Goal: Task Accomplishment & Management: Manage account settings

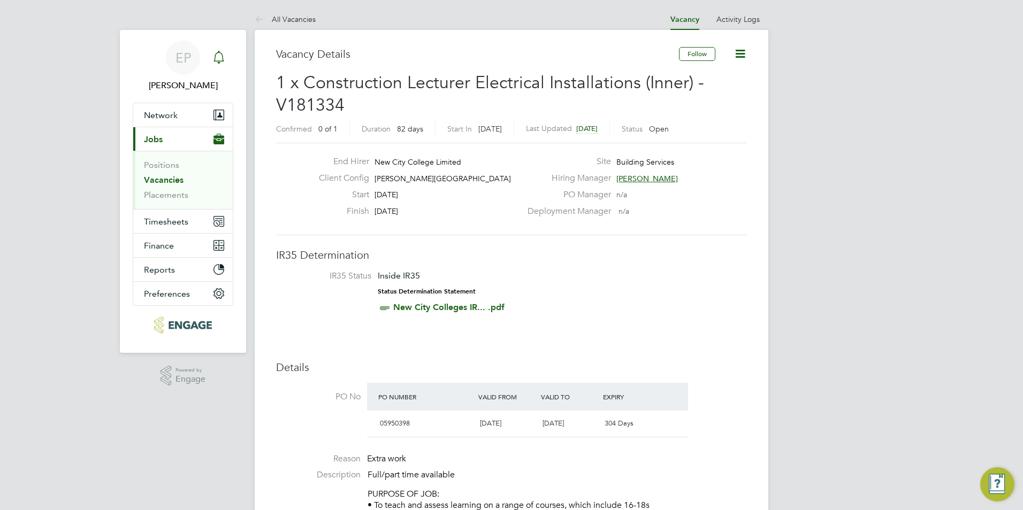
click at [216, 51] on icon "Main navigation" at bounding box center [218, 57] width 13 height 13
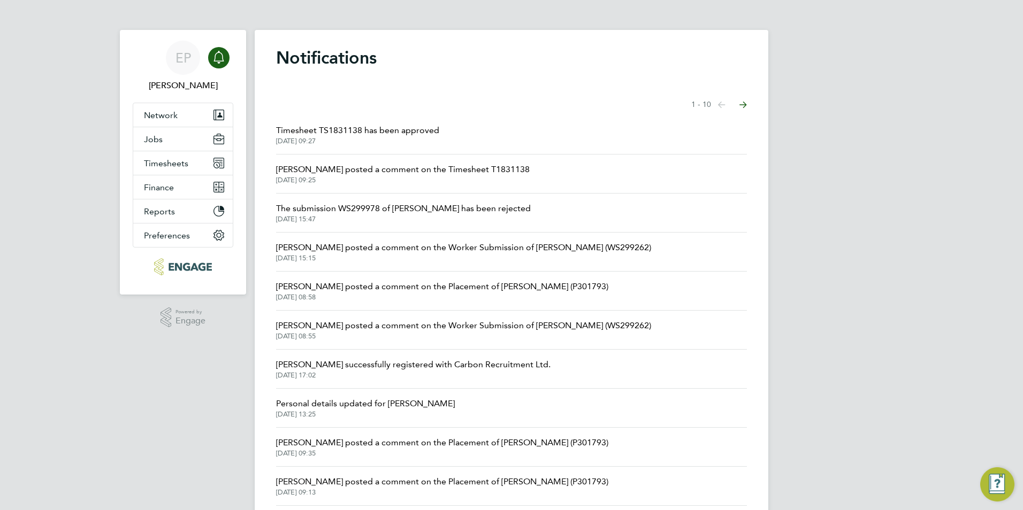
click at [218, 60] on icon "Main navigation" at bounding box center [218, 57] width 13 height 13
click at [189, 67] on div "EP" at bounding box center [183, 58] width 34 height 34
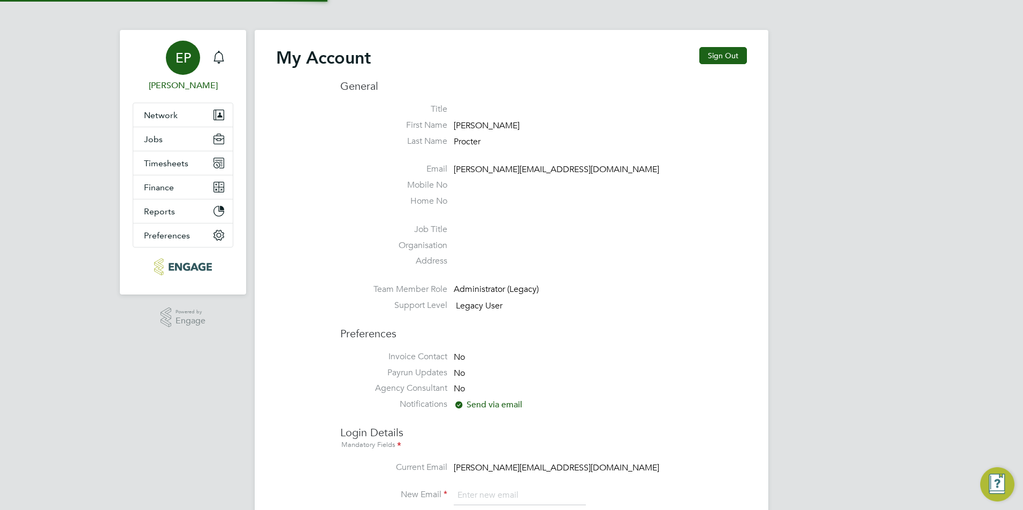
type input "[PERSON_NAME][EMAIL_ADDRESS][DOMAIN_NAME]"
click at [224, 65] on div "Main navigation" at bounding box center [218, 57] width 21 height 21
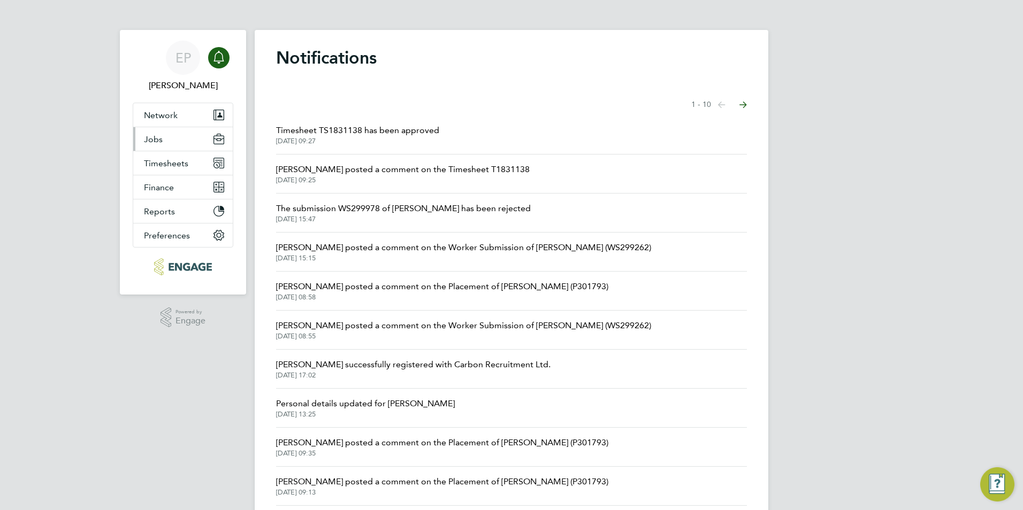
click at [181, 140] on button "Jobs" at bounding box center [183, 139] width 100 height 24
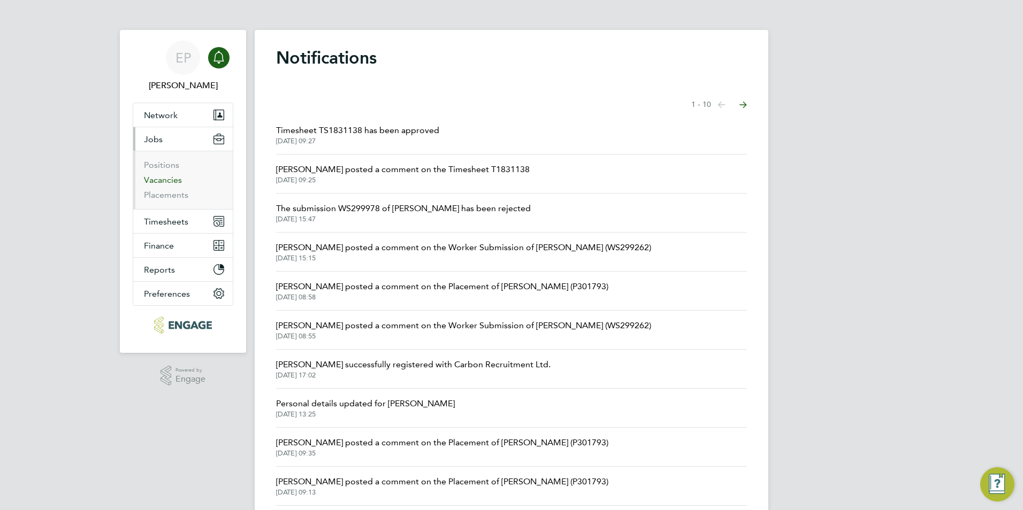
click at [165, 184] on link "Vacancies" at bounding box center [163, 180] width 38 height 10
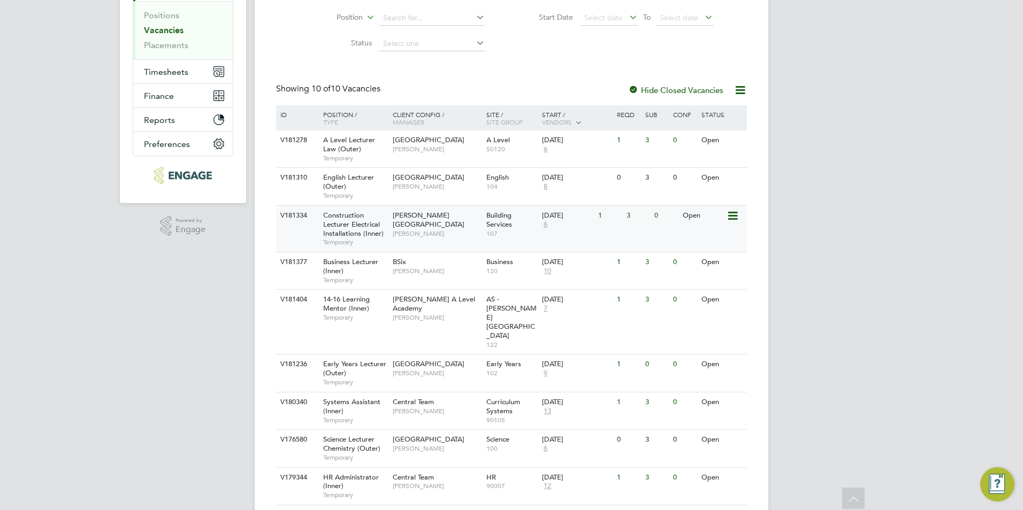
click at [544, 221] on span "6" at bounding box center [545, 224] width 7 height 9
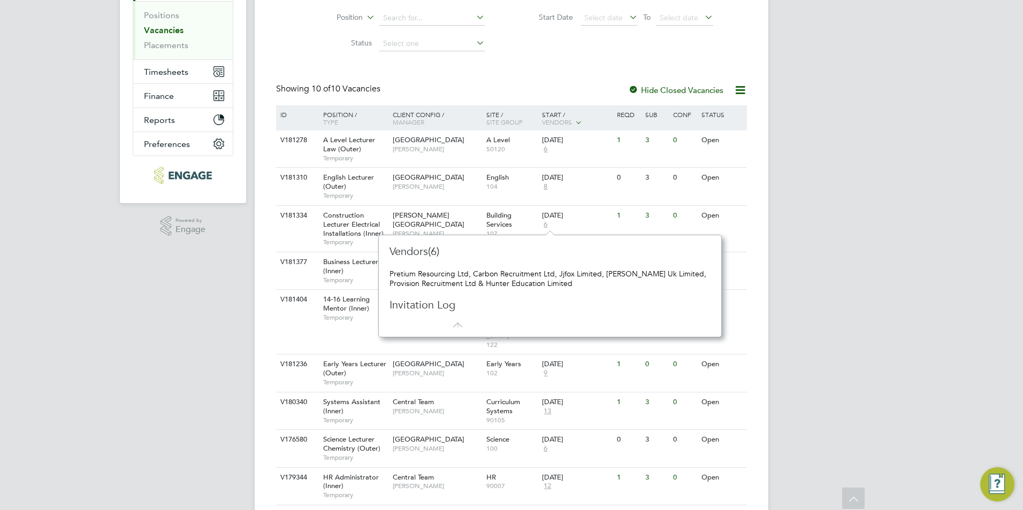
click at [454, 323] on icon at bounding box center [454, 320] width 13 height 13
click at [495, 227] on span "Building Services" at bounding box center [499, 220] width 26 height 18
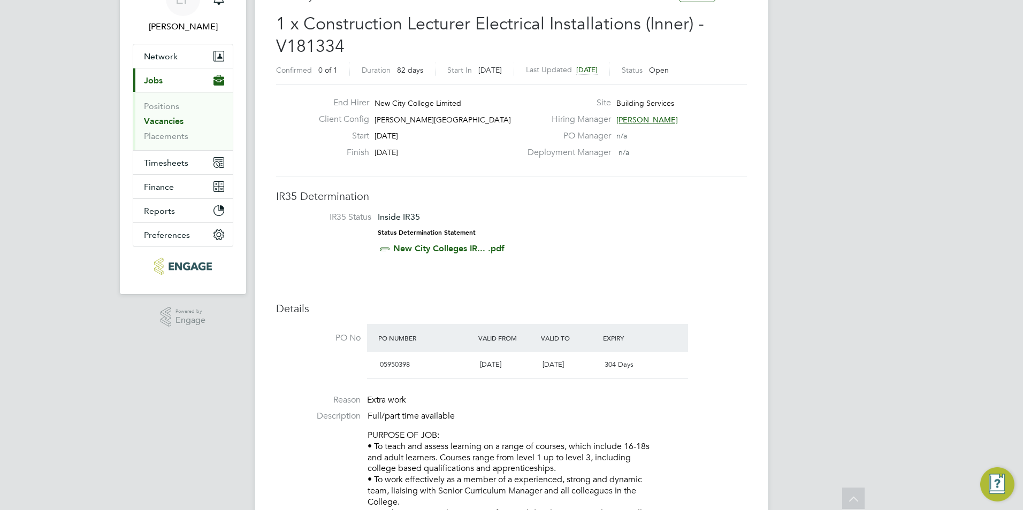
scroll to position [28, 0]
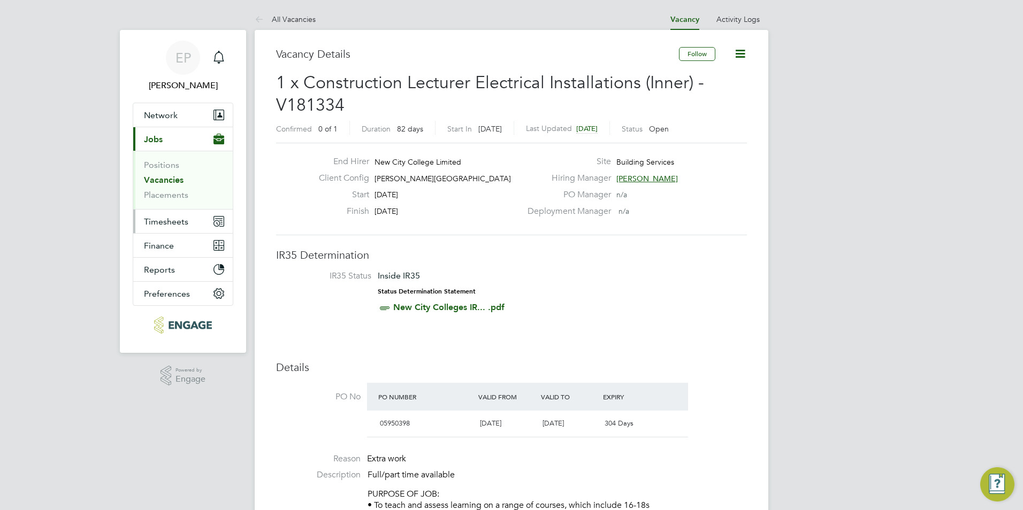
click at [173, 224] on span "Timesheets" at bounding box center [166, 222] width 44 height 10
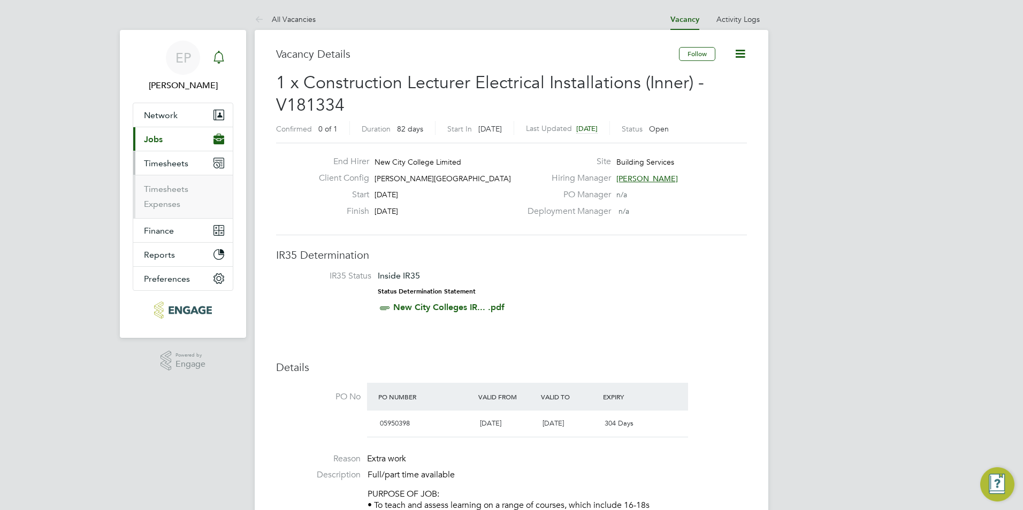
click at [217, 59] on icon "Main navigation" at bounding box center [218, 57] width 13 height 13
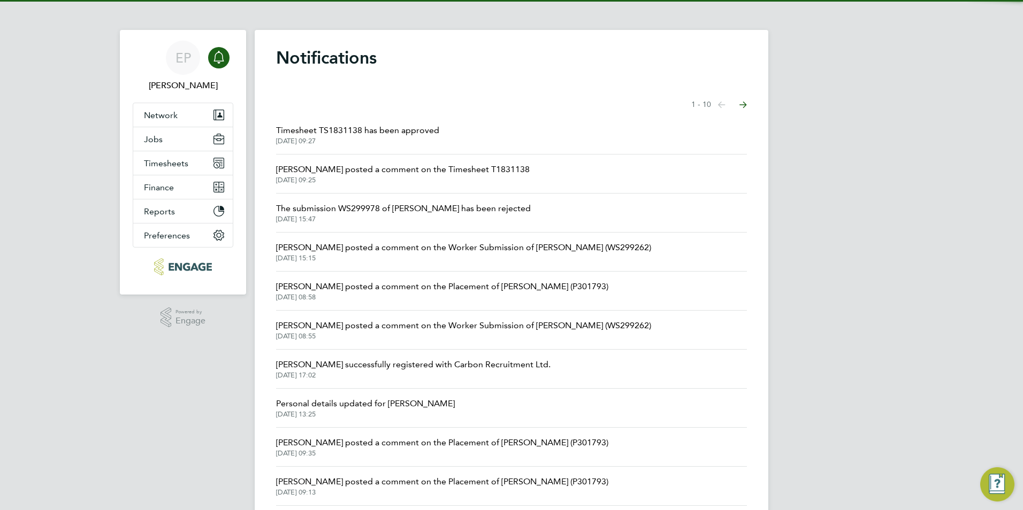
click at [334, 139] on span "30 Sep 2025, 09:27" at bounding box center [357, 141] width 163 height 9
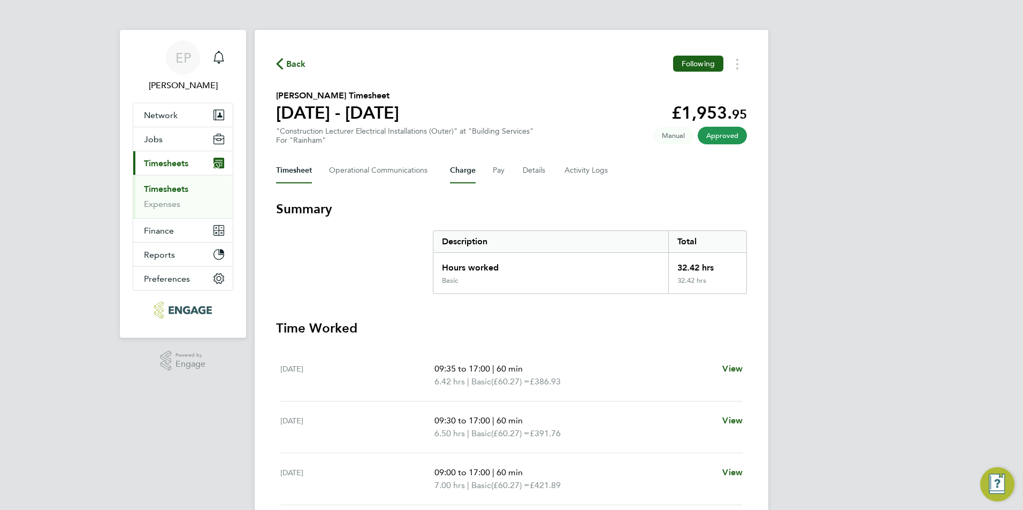
click at [466, 174] on button "Charge" at bounding box center [463, 171] width 26 height 26
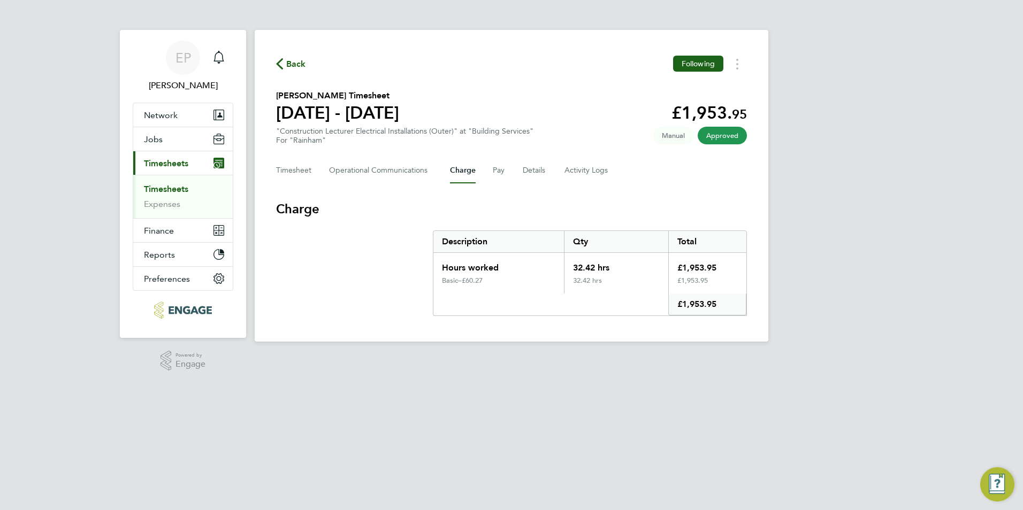
click at [512, 172] on div "Timesheet Operational Communications Charge Pay Details Activity Logs" at bounding box center [511, 171] width 471 height 26
click at [499, 172] on button "Pay" at bounding box center [499, 171] width 13 height 26
click at [542, 175] on button "Details" at bounding box center [535, 171] width 25 height 26
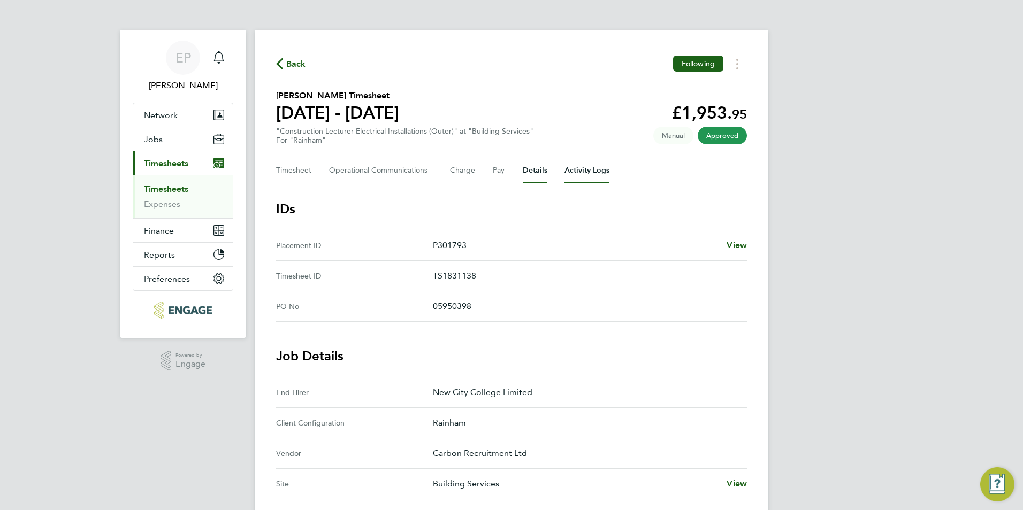
click at [597, 172] on Logs-tab "Activity Logs" at bounding box center [587, 171] width 45 height 26
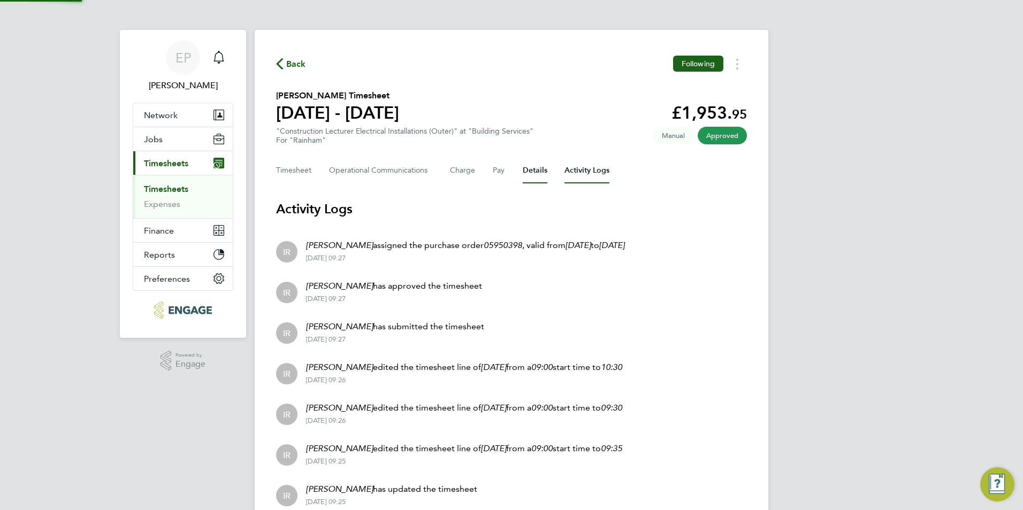
click at [531, 172] on button "Details" at bounding box center [535, 171] width 25 height 26
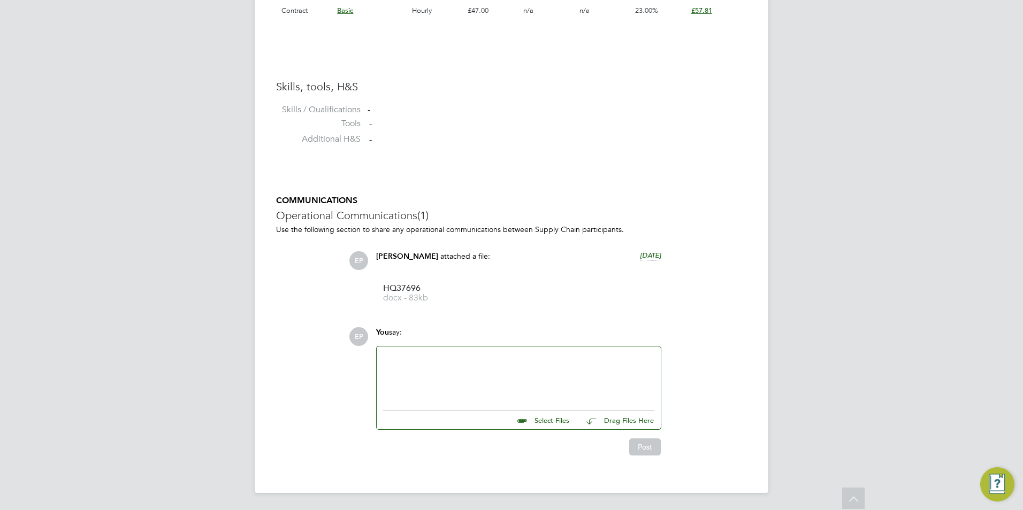
drag, startPoint x: 266, startPoint y: 193, endPoint x: 260, endPoint y: 192, distance: 6.4
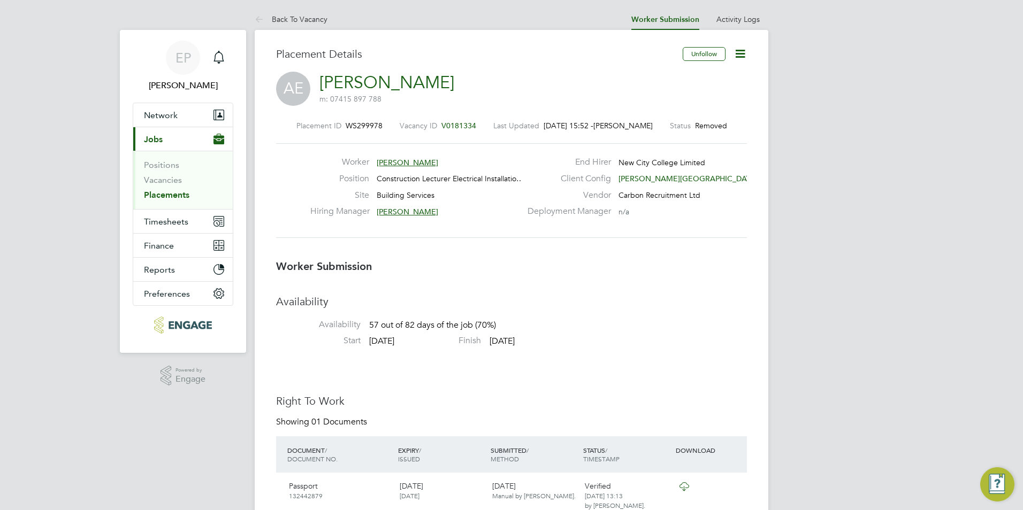
drag, startPoint x: 242, startPoint y: 166, endPoint x: 243, endPoint y: 75, distance: 91.0
